Goal: Transaction & Acquisition: Purchase product/service

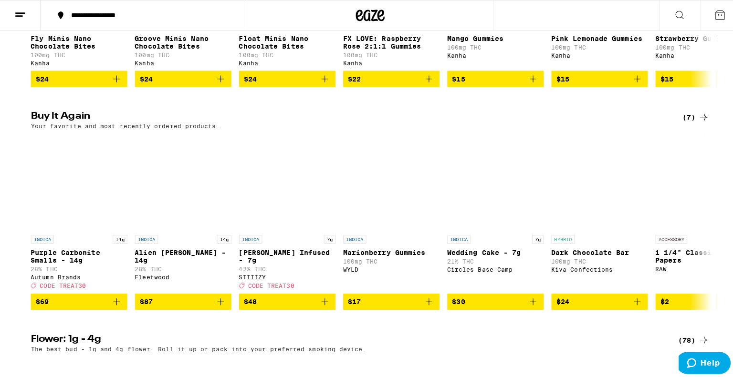
scroll to position [692, 0]
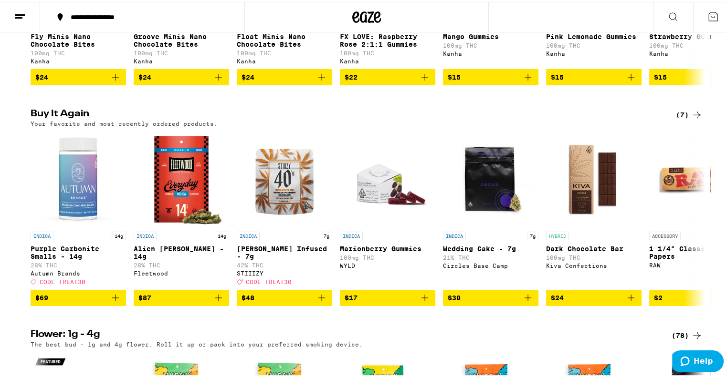
click at [657, 267] on div "RAW" at bounding box center [696, 264] width 95 height 6
